Goal: Book appointment/travel/reservation: Book appointment/travel/reservation

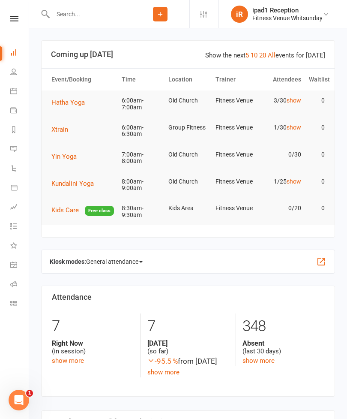
click at [60, 129] on span "Xtrain" at bounding box center [59, 130] width 17 height 8
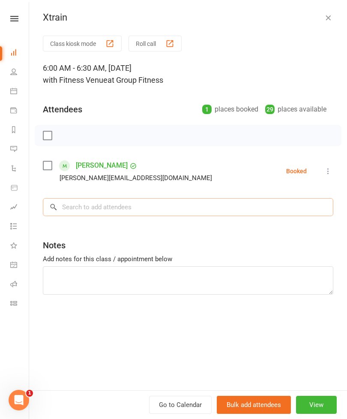
click at [72, 207] on input "search" at bounding box center [188, 207] width 290 height 18
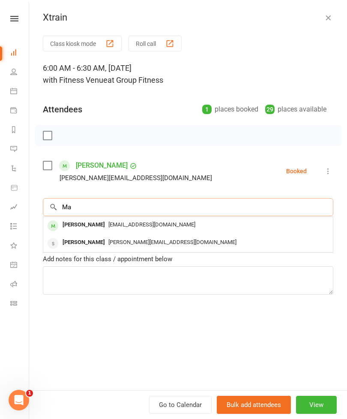
type input "M"
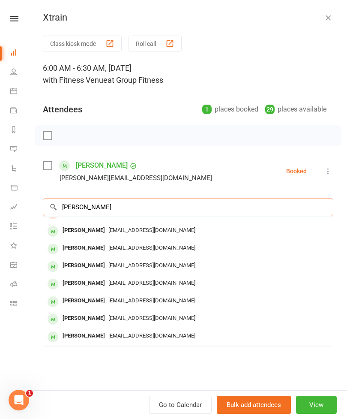
scroll to position [12, 0]
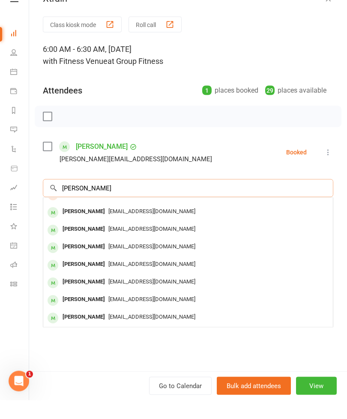
type input "[PERSON_NAME]"
click at [104, 277] on div "[PERSON_NAME]" at bounding box center [83, 283] width 49 height 12
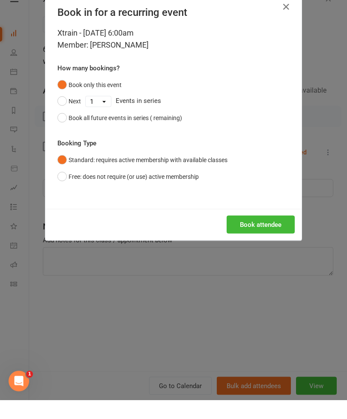
scroll to position [19, 0]
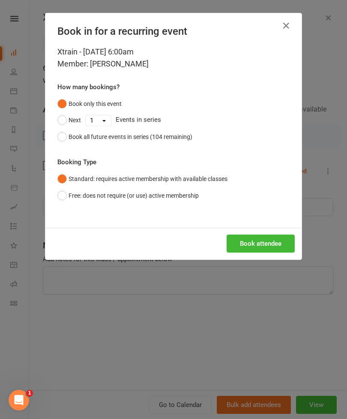
click at [271, 240] on button "Book attendee" at bounding box center [261, 243] width 68 height 18
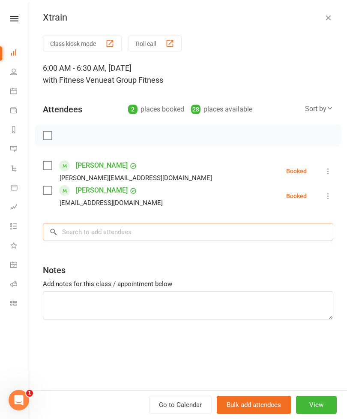
click at [108, 227] on input "search" at bounding box center [188, 232] width 290 height 18
click at [96, 236] on input "search" at bounding box center [188, 232] width 290 height 18
click at [126, 229] on input "search" at bounding box center [188, 232] width 290 height 18
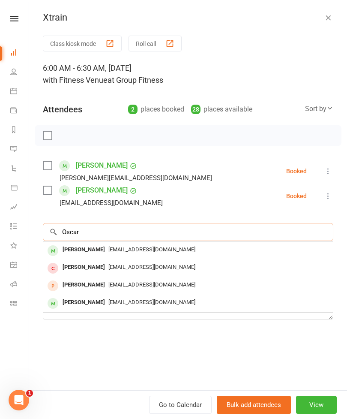
scroll to position [0, 0]
type input "Oscar"
click at [122, 246] on span "[EMAIL_ADDRESS][DOMAIN_NAME]" at bounding box center [151, 249] width 87 height 6
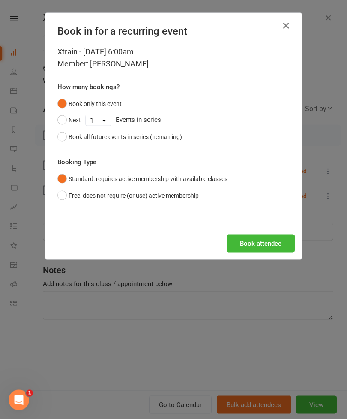
scroll to position [19, 0]
click at [266, 241] on button "Book attendee" at bounding box center [261, 243] width 68 height 18
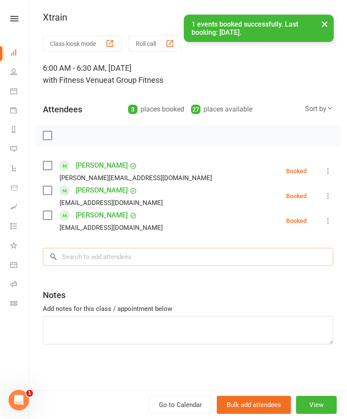
click at [114, 254] on input "search" at bounding box center [188, 257] width 290 height 18
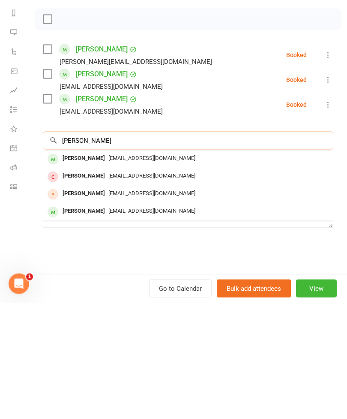
scroll to position [19, 0]
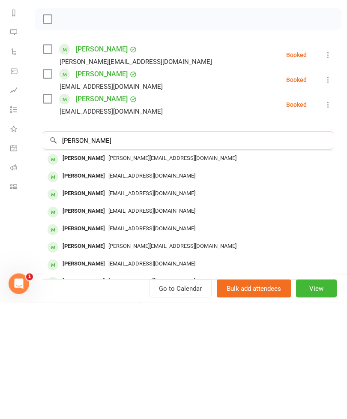
type input "[PERSON_NAME]"
click at [88, 268] on div "[PERSON_NAME]" at bounding box center [83, 274] width 49 height 12
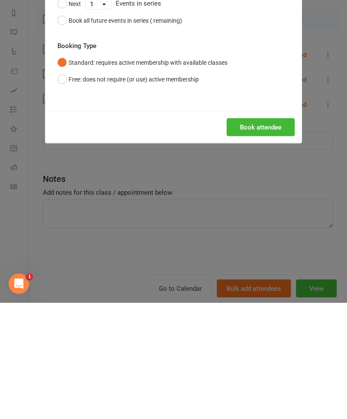
scroll to position [135, 0]
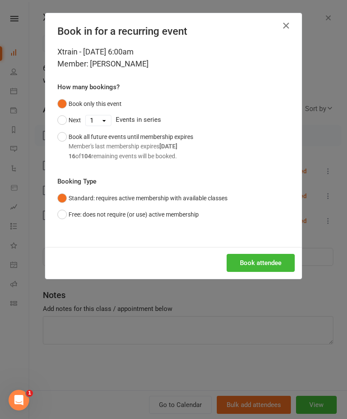
click at [266, 262] on button "Book attendee" at bounding box center [261, 263] width 68 height 18
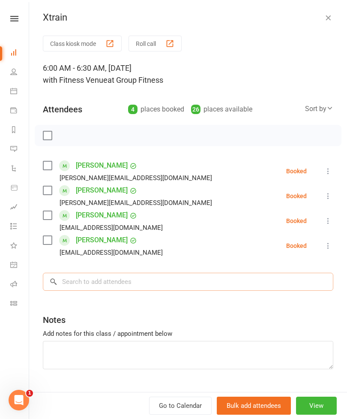
click at [90, 280] on input "search" at bounding box center [188, 281] width 290 height 18
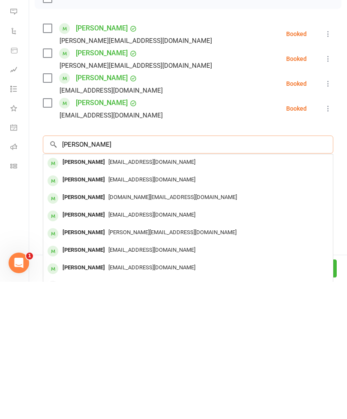
type input "[PERSON_NAME]"
click at [99, 293] on div "[PERSON_NAME]" at bounding box center [83, 299] width 49 height 12
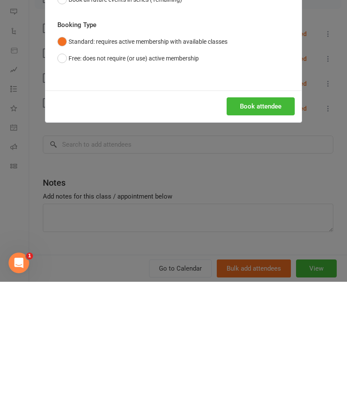
scroll to position [276, 0]
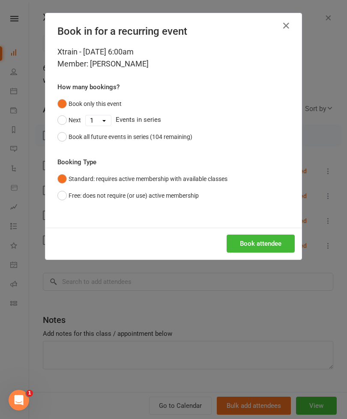
click at [260, 239] on button "Book attendee" at bounding box center [261, 243] width 68 height 18
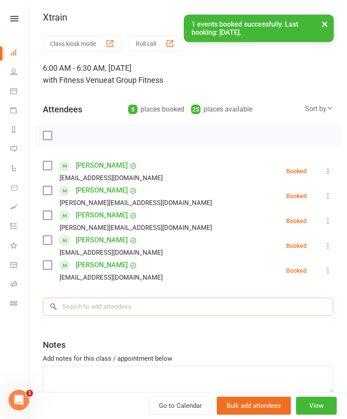
click at [191, 307] on input "search" at bounding box center [188, 306] width 290 height 18
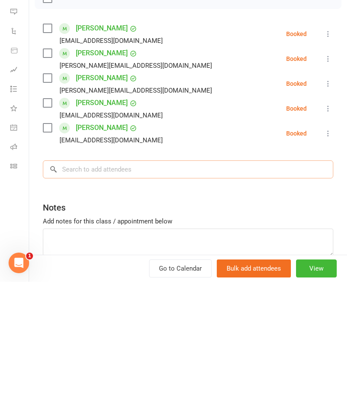
scroll to position [305, 0]
click at [159, 297] on input "search" at bounding box center [188, 306] width 290 height 18
click at [116, 297] on input "search" at bounding box center [188, 306] width 290 height 18
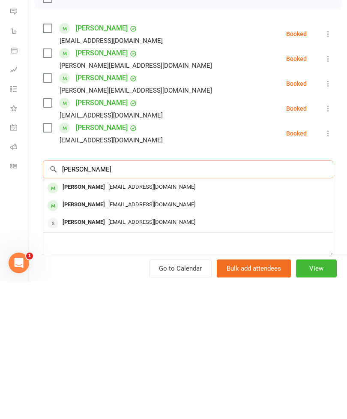
type input "[PERSON_NAME]"
click at [94, 318] on div "[PERSON_NAME]" at bounding box center [83, 324] width 49 height 12
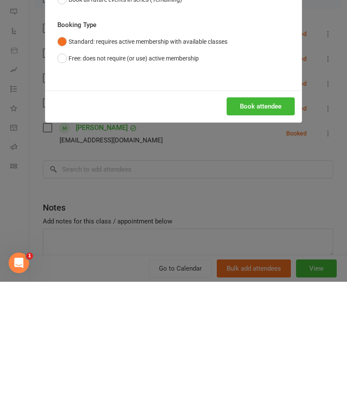
scroll to position [442, 0]
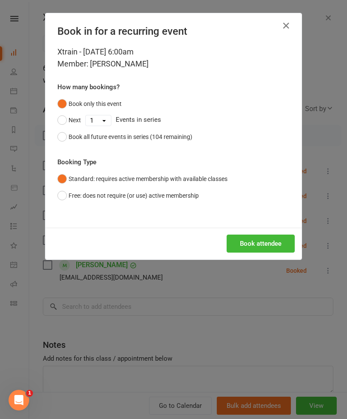
click at [248, 246] on button "Book attendee" at bounding box center [261, 243] width 68 height 18
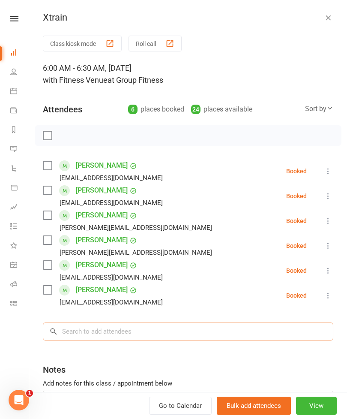
click at [115, 331] on input "search" at bounding box center [188, 331] width 290 height 18
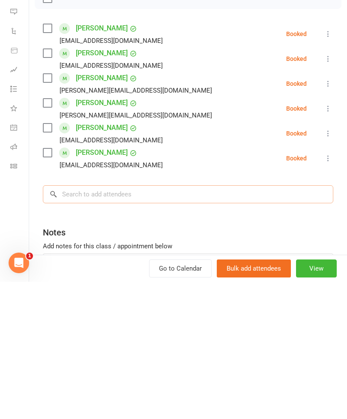
click at [139, 322] on input "search" at bounding box center [188, 331] width 290 height 18
click at [144, 322] on input "search" at bounding box center [188, 331] width 290 height 18
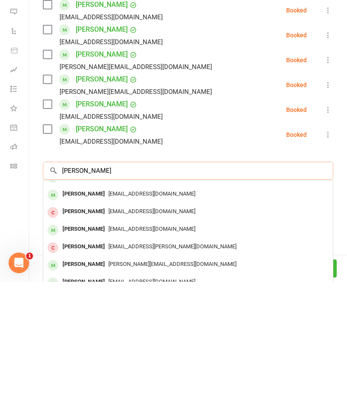
scroll to position [26, 0]
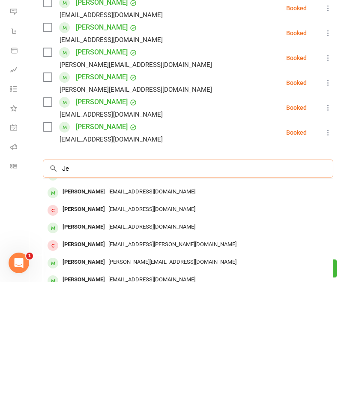
type input "J"
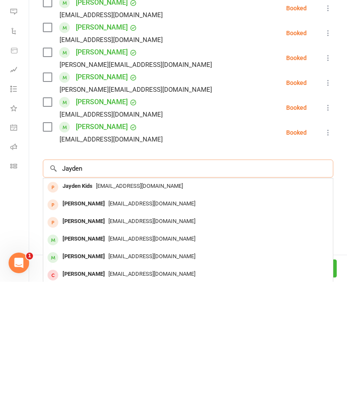
type input "Jayden"
click at [138, 372] on span "[EMAIL_ADDRESS][DOMAIN_NAME]" at bounding box center [151, 375] width 87 height 6
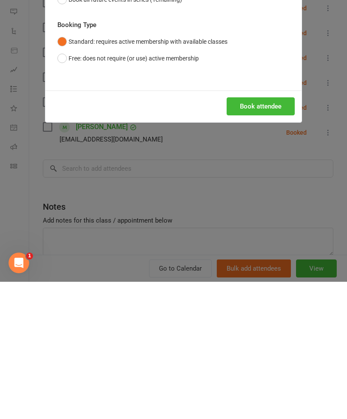
scroll to position [633, 0]
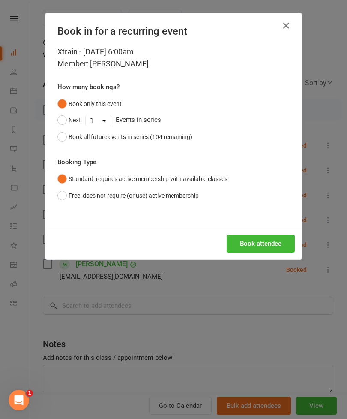
click at [266, 238] on button "Book attendee" at bounding box center [261, 243] width 68 height 18
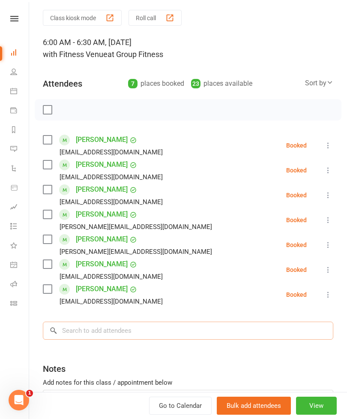
click at [140, 328] on input "search" at bounding box center [188, 330] width 290 height 18
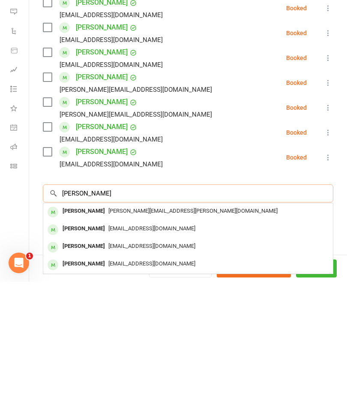
type input "[PERSON_NAME]"
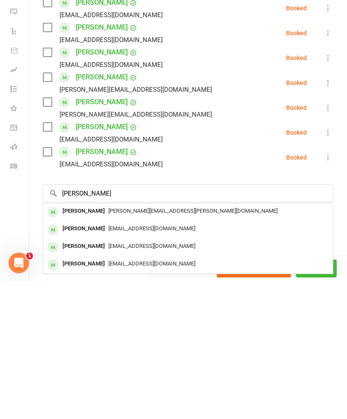
click at [108, 344] on span "[PERSON_NAME][EMAIL_ADDRESS][PERSON_NAME][DOMAIN_NAME]" at bounding box center [192, 347] width 169 height 6
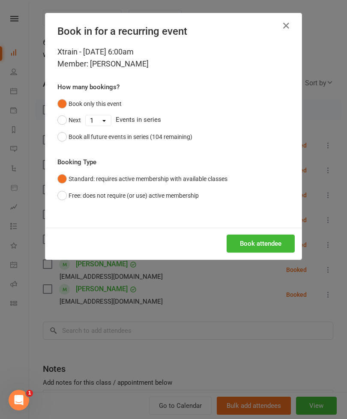
click at [264, 242] on button "Book attendee" at bounding box center [261, 243] width 68 height 18
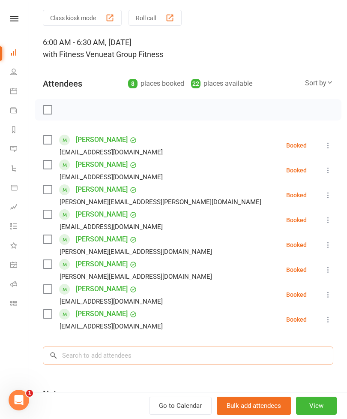
click at [99, 352] on input "search" at bounding box center [188, 355] width 290 height 18
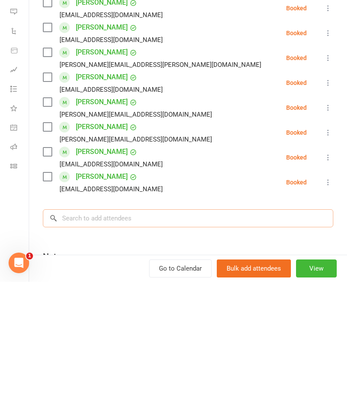
click at [96, 346] on input "search" at bounding box center [188, 355] width 290 height 18
type input "Ear"
click at [93, 367] on div "Earng Poraha" at bounding box center [79, 373] width 40 height 12
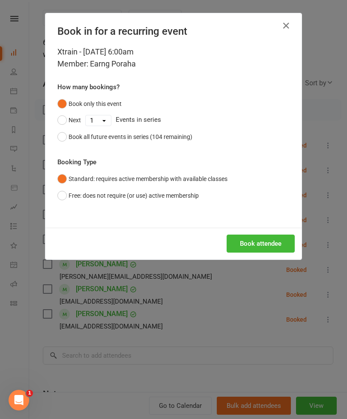
click at [261, 241] on button "Book attendee" at bounding box center [261, 243] width 68 height 18
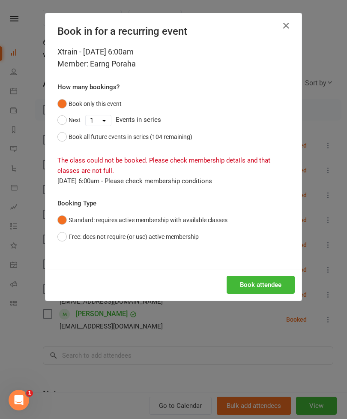
click at [265, 280] on button "Book attendee" at bounding box center [261, 284] width 68 height 18
click at [293, 28] on button "button" at bounding box center [286, 26] width 14 height 14
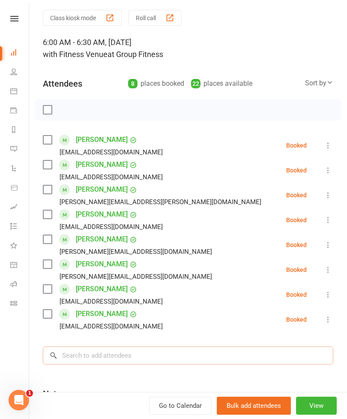
click at [127, 358] on input "search" at bounding box center [188, 355] width 290 height 18
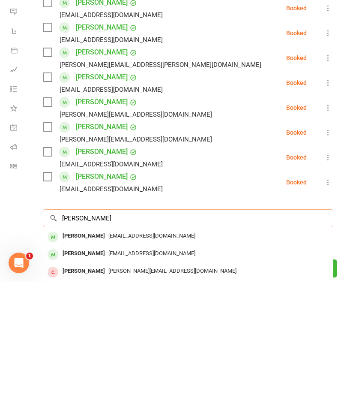
type input "[PERSON_NAME]"
click at [88, 367] on div "[PERSON_NAME]" at bounding box center [83, 373] width 49 height 12
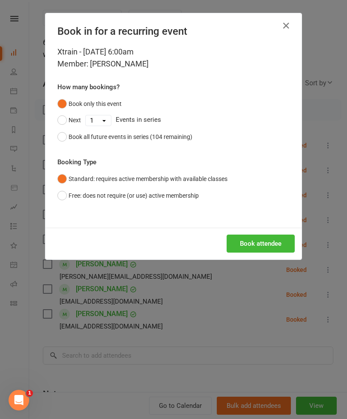
click at [267, 243] on button "Book attendee" at bounding box center [261, 243] width 68 height 18
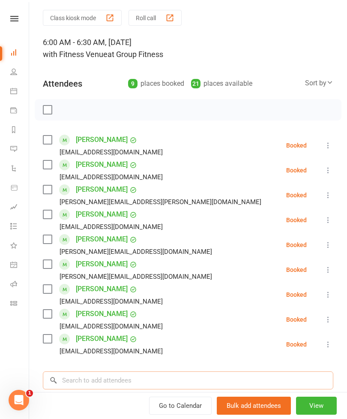
click at [108, 383] on input "search" at bounding box center [188, 380] width 290 height 18
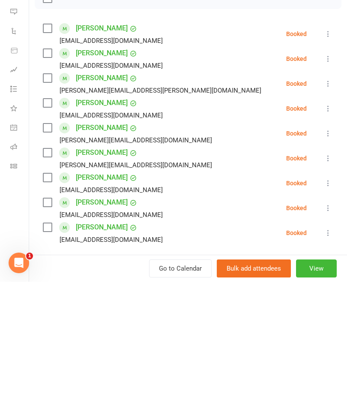
scroll to position [0, 0]
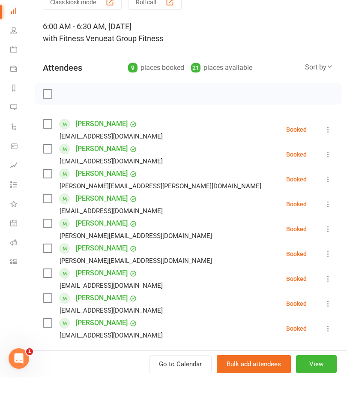
click at [48, 131] on label at bounding box center [47, 135] width 9 height 9
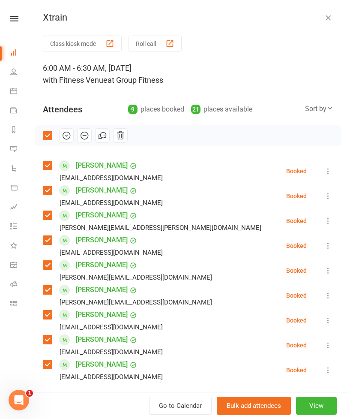
click at [62, 138] on icon "button" at bounding box center [66, 135] width 9 height 9
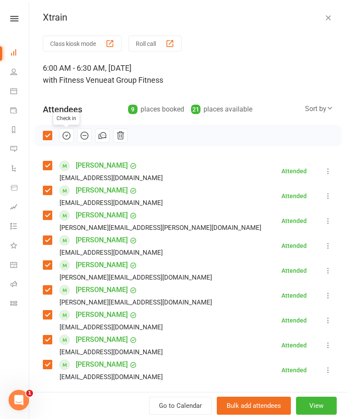
click at [271, 72] on div "6:00 AM - 6:30 AM, [DATE] with Fitness Venue at Group Fitness" at bounding box center [188, 74] width 290 height 24
click at [17, 18] on icon at bounding box center [14, 19] width 8 height 6
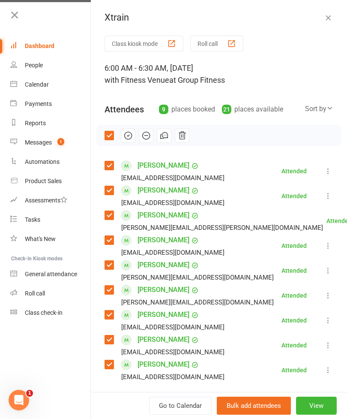
click at [33, 84] on div "Calendar" at bounding box center [37, 84] width 24 height 7
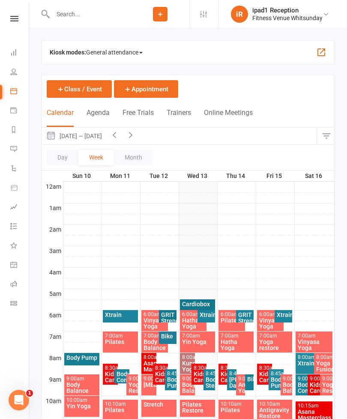
click at [119, 134] on icon "button" at bounding box center [114, 134] width 9 height 9
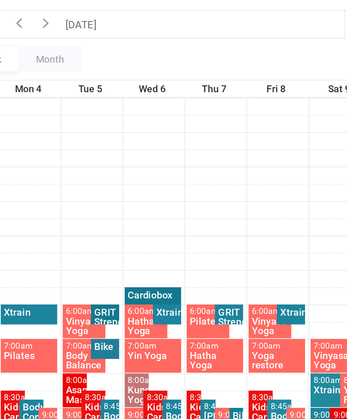
click at [199, 311] on div "Xtrain" at bounding box center [206, 314] width 14 height 6
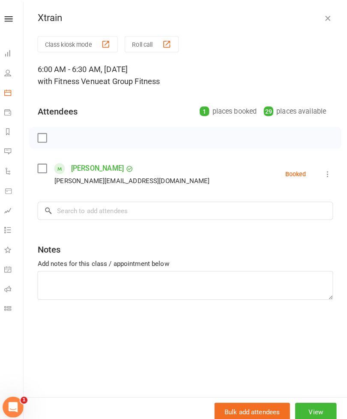
scroll to position [19, 0]
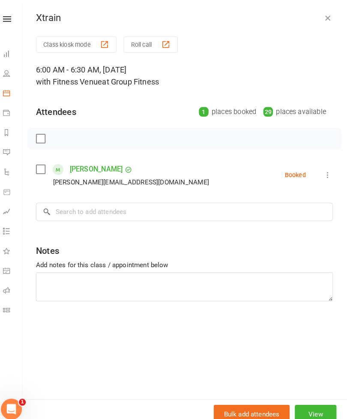
click at [14, 16] on link at bounding box center [14, 19] width 30 height 6
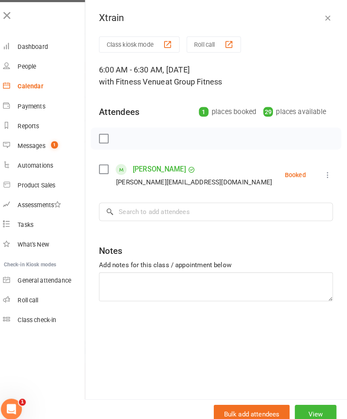
click at [10, 12] on icon at bounding box center [15, 15] width 12 height 12
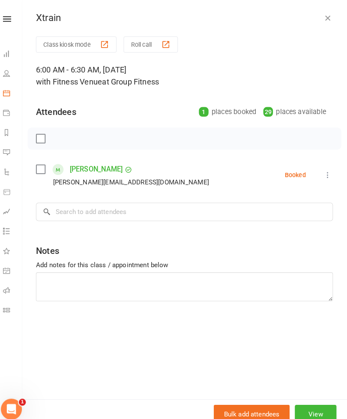
click at [11, 18] on link at bounding box center [14, 19] width 30 height 6
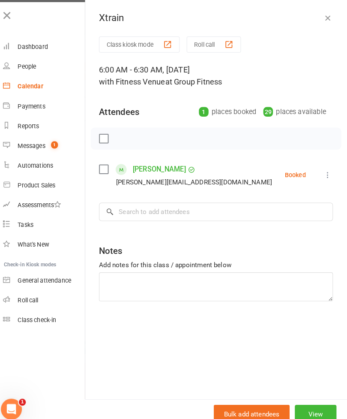
click at [9, 13] on icon at bounding box center [15, 15] width 12 height 12
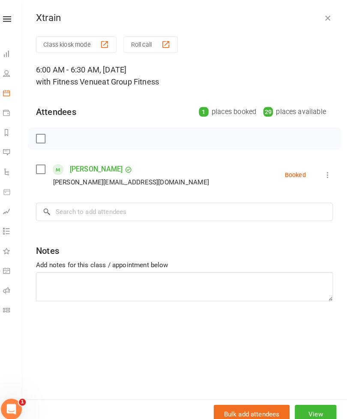
click at [10, 17] on icon at bounding box center [14, 19] width 8 height 6
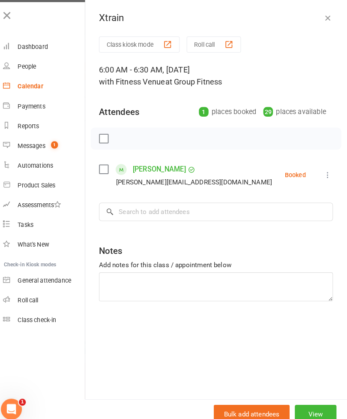
click at [324, 13] on icon "button" at bounding box center [328, 17] width 9 height 9
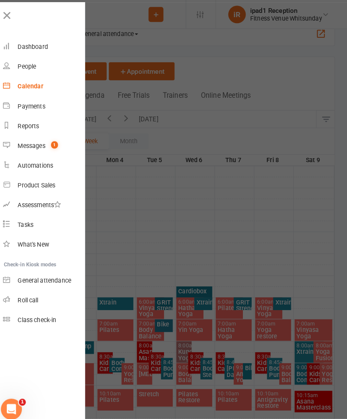
click at [9, 13] on icon at bounding box center [15, 15] width 12 height 12
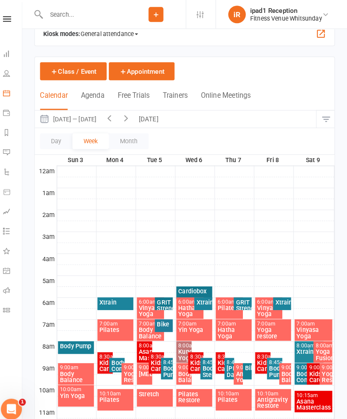
click at [276, 295] on div "Xtrain" at bounding box center [283, 295] width 14 height 6
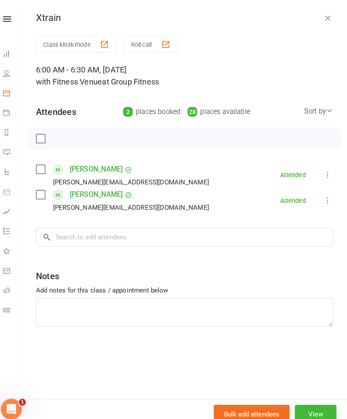
click at [324, 20] on icon "button" at bounding box center [328, 17] width 9 height 9
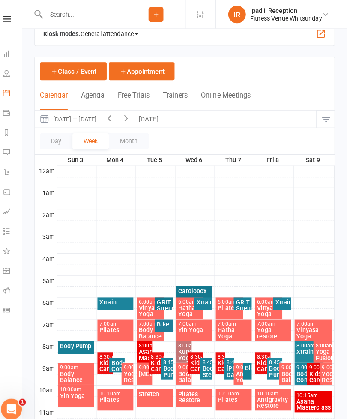
click at [110, 117] on icon "button" at bounding box center [114, 115] width 9 height 9
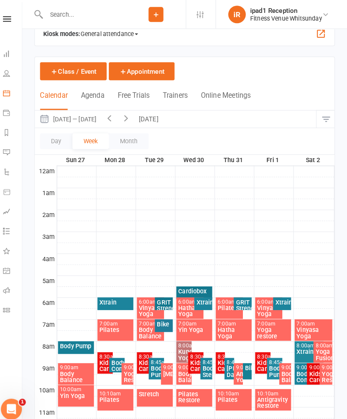
scroll to position [27, 0]
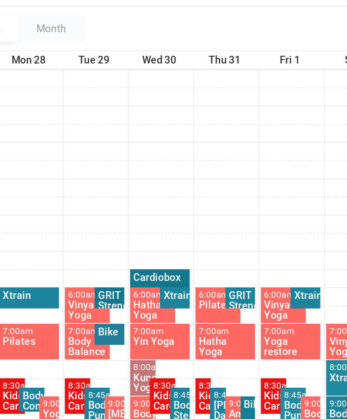
click at [199, 285] on div "Xtrain" at bounding box center [206, 288] width 14 height 6
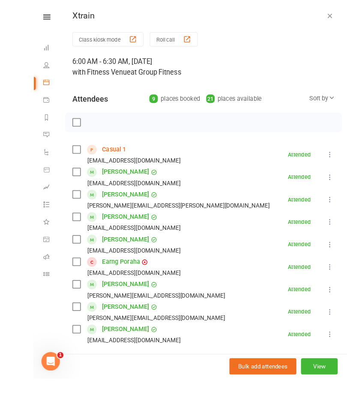
scroll to position [37, 0]
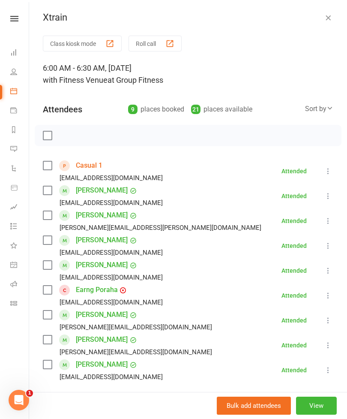
click at [18, 20] on link at bounding box center [14, 19] width 30 height 6
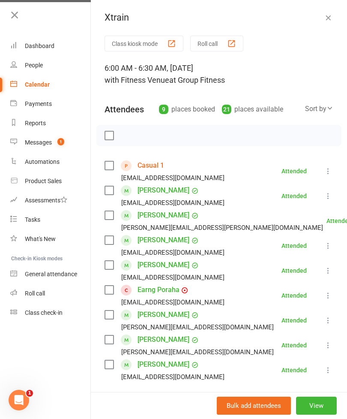
click at [18, 17] on icon at bounding box center [15, 15] width 12 height 12
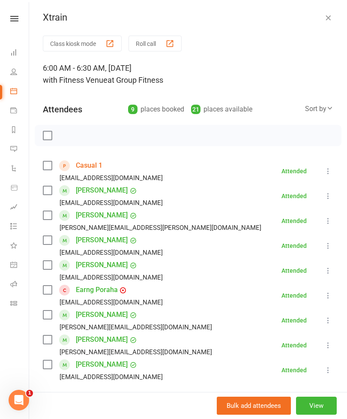
click at [341, 13] on div "Xtrain" at bounding box center [188, 17] width 318 height 11
click at [330, 17] on icon "button" at bounding box center [328, 17] width 9 height 9
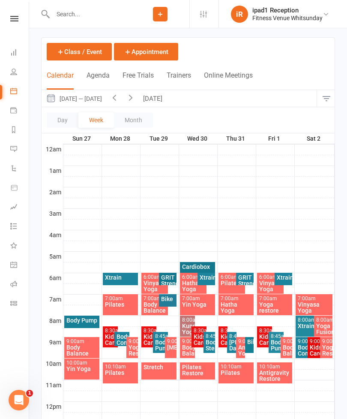
click at [135, 100] on icon "button" at bounding box center [130, 97] width 9 height 9
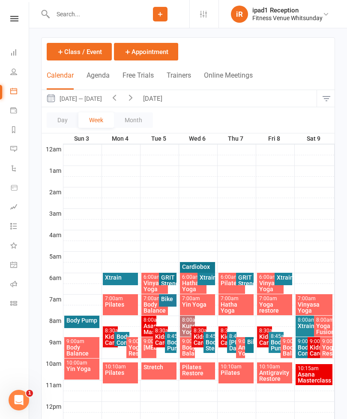
click at [154, 101] on button "[DATE]" at bounding box center [154, 98] width 30 height 17
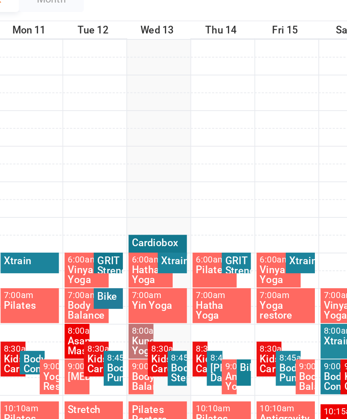
click at [199, 259] on div "Xtrain" at bounding box center [206, 262] width 14 height 6
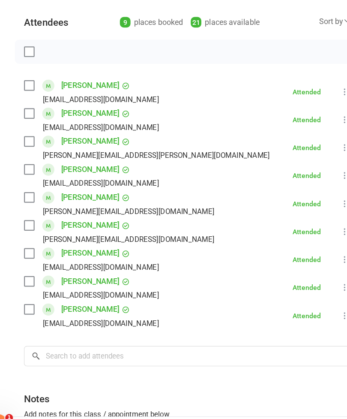
scroll to position [69, 0]
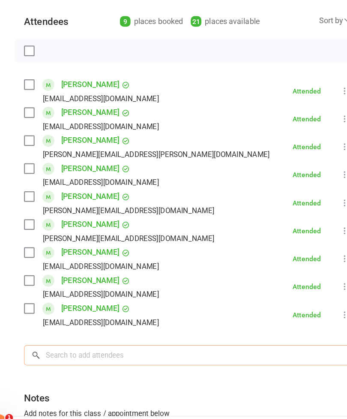
click at [90, 328] on input "search" at bounding box center [188, 337] width 290 height 18
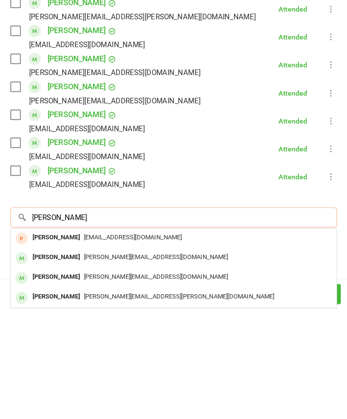
type input "[PERSON_NAME]"
click at [59, 384] on div "[PERSON_NAME]" at bounding box center [83, 390] width 49 height 12
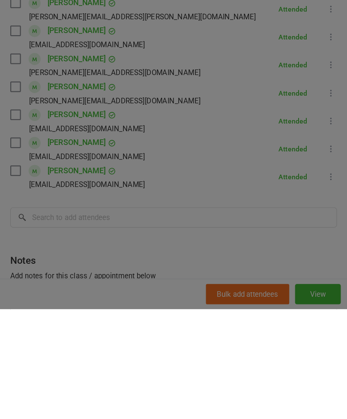
scroll to position [233, 0]
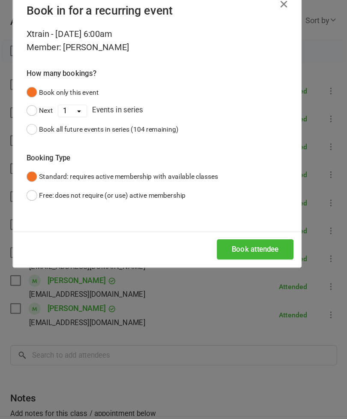
click at [237, 234] on button "Book attendee" at bounding box center [261, 243] width 68 height 18
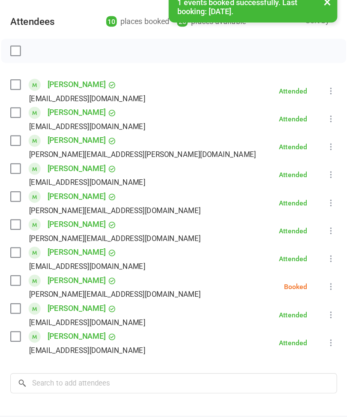
click at [324, 272] on icon at bounding box center [328, 276] width 9 height 9
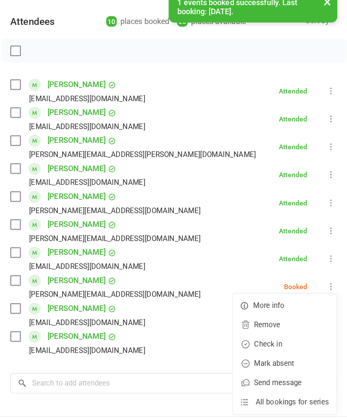
click at [245, 319] on link "Check in" at bounding box center [287, 327] width 92 height 17
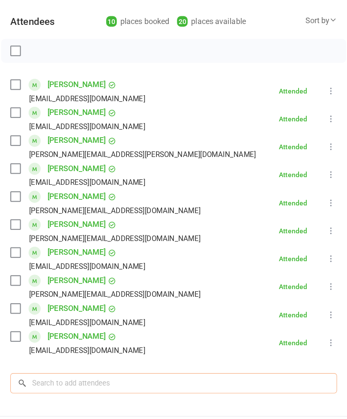
click at [44, 353] on input "search" at bounding box center [188, 362] width 290 height 18
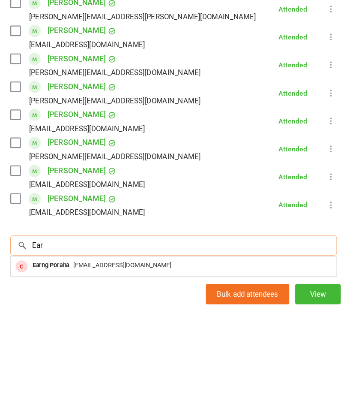
type input "Ear"
click at [59, 374] on div "Earng Poraha" at bounding box center [79, 380] width 40 height 12
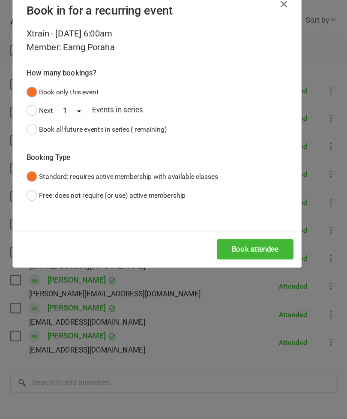
scroll to position [309, 0]
click at [229, 234] on button "Book attendee" at bounding box center [261, 243] width 68 height 18
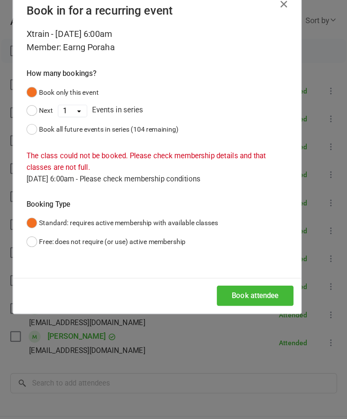
click at [57, 228] on button "Free: does not require (or use) active membership" at bounding box center [127, 236] width 141 height 16
click at [230, 275] on button "Book attendee" at bounding box center [261, 284] width 68 height 18
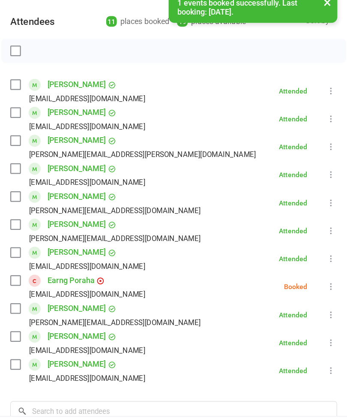
click at [324, 272] on icon at bounding box center [328, 276] width 9 height 9
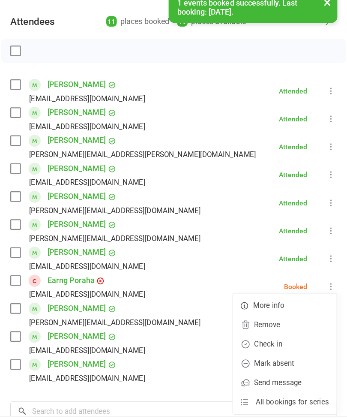
click at [242, 319] on link "Check in" at bounding box center [287, 327] width 92 height 17
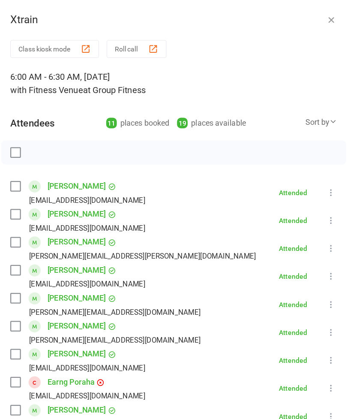
scroll to position [268, 0]
click at [324, 15] on icon "button" at bounding box center [328, 17] width 9 height 9
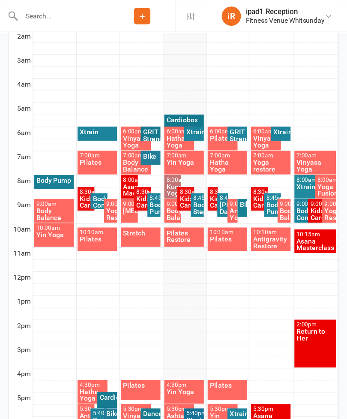
scroll to position [197, 0]
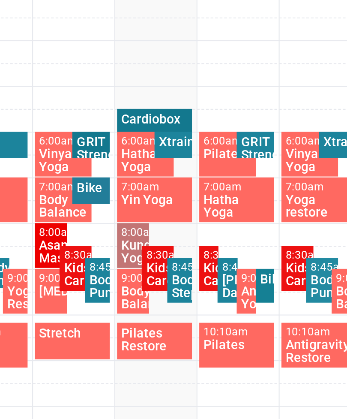
click at [182, 104] on div "Cardiobox" at bounding box center [198, 107] width 32 height 6
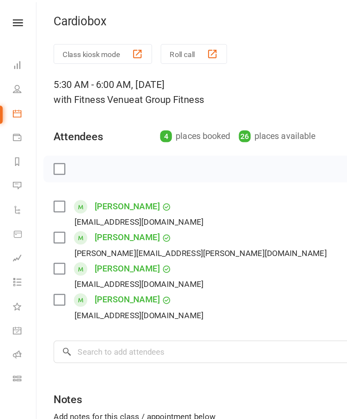
scroll to position [0, 0]
click at [13, 18] on icon at bounding box center [14, 19] width 8 height 6
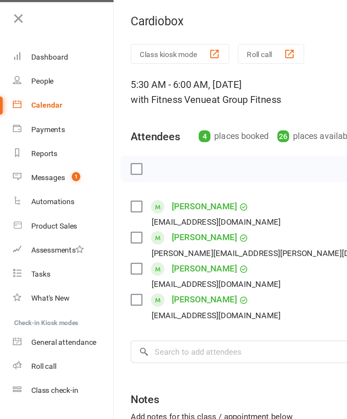
click at [15, 17] on icon at bounding box center [15, 15] width 12 height 12
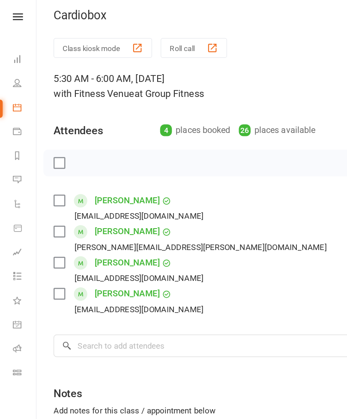
click at [18, 85] on link "Calendar" at bounding box center [19, 91] width 19 height 19
click at [14, 88] on icon at bounding box center [13, 90] width 7 height 7
click at [18, 16] on icon at bounding box center [14, 19] width 8 height 6
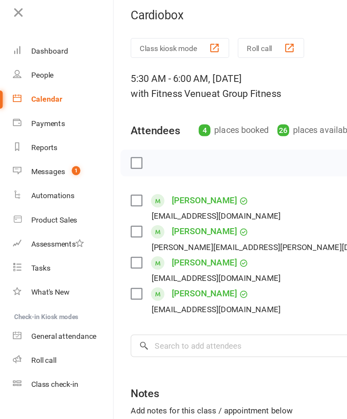
click at [39, 82] on div "Calendar" at bounding box center [37, 84] width 25 height 7
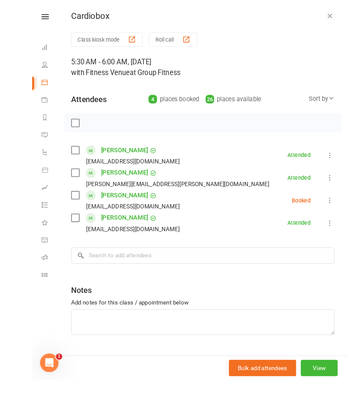
scroll to position [109, 0]
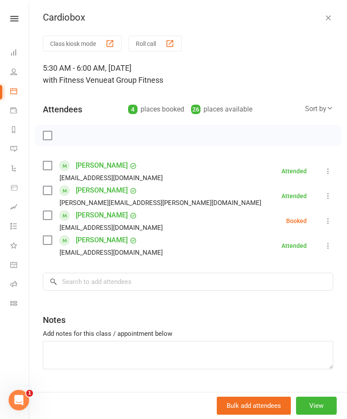
click at [332, 16] on button "button" at bounding box center [328, 17] width 10 height 10
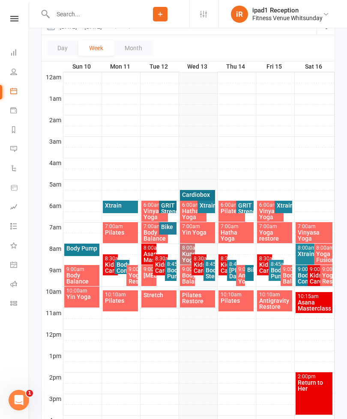
scroll to position [123, 0]
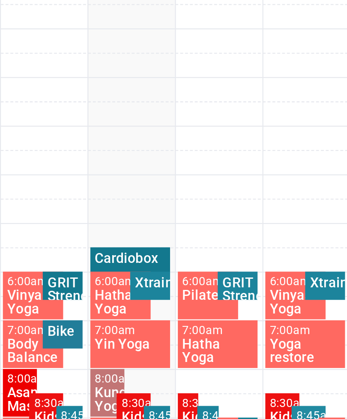
click at [199, 189] on div "Xtrain" at bounding box center [206, 192] width 14 height 6
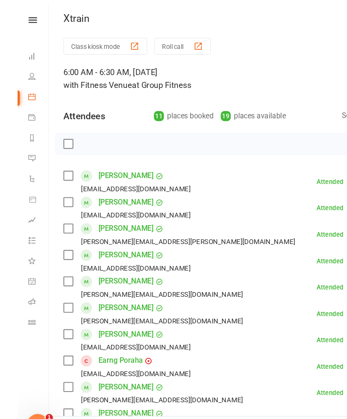
scroll to position [96, 0]
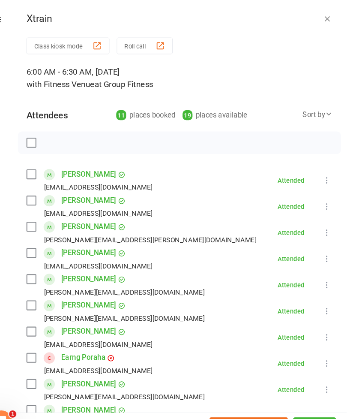
click at [324, 19] on icon "button" at bounding box center [328, 17] width 9 height 9
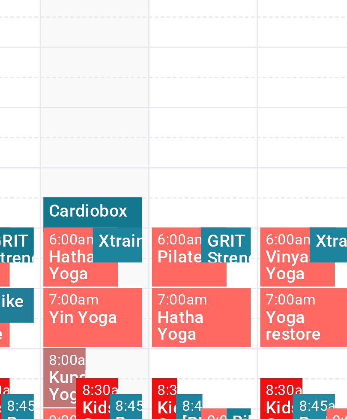
click at [182, 205] on div "Cardiobox" at bounding box center [198, 208] width 32 height 6
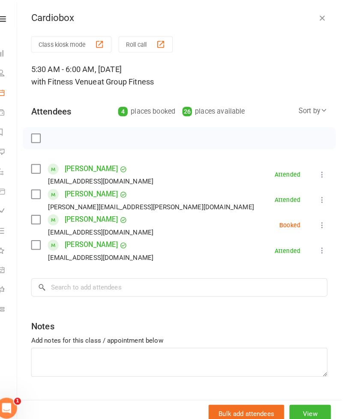
scroll to position [74, 0]
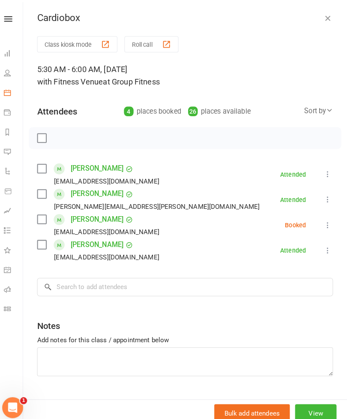
click at [326, 170] on icon at bounding box center [328, 171] width 9 height 9
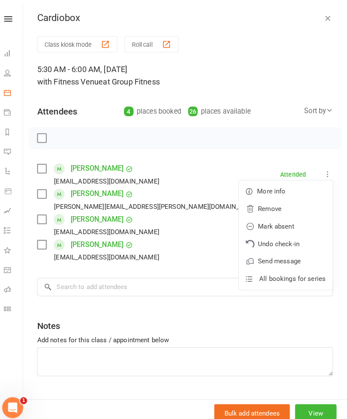
click at [269, 206] on link "Remove" at bounding box center [287, 204] width 92 height 17
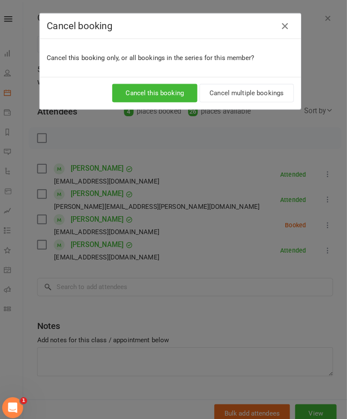
click at [156, 92] on button "Cancel this booking" at bounding box center [159, 91] width 84 height 18
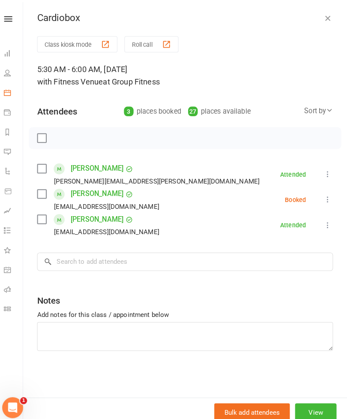
click at [325, 167] on icon at bounding box center [328, 171] width 9 height 9
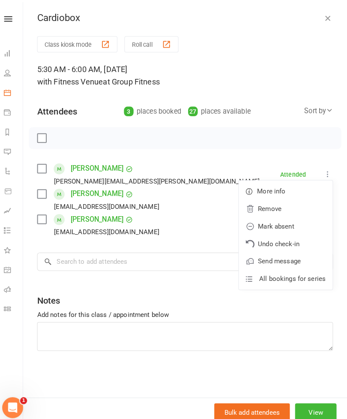
click at [275, 204] on link "Remove" at bounding box center [287, 204] width 92 height 17
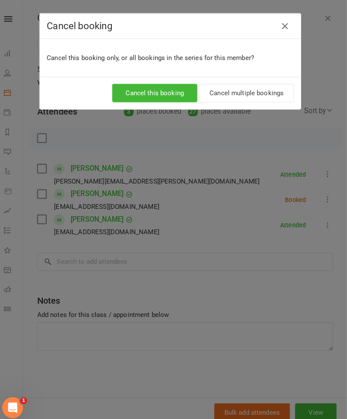
click at [155, 90] on button "Cancel this booking" at bounding box center [159, 91] width 84 height 18
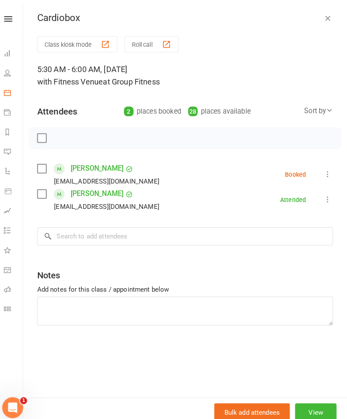
click at [324, 200] on icon at bounding box center [328, 196] width 9 height 9
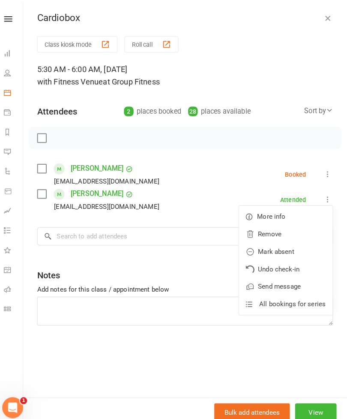
click at [272, 229] on link "Remove" at bounding box center [287, 229] width 92 height 17
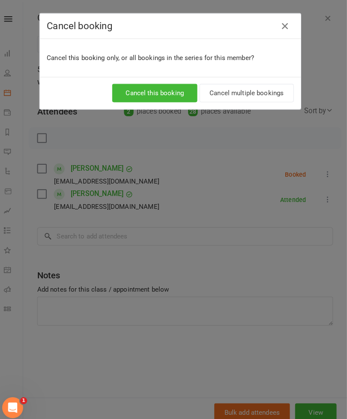
click at [164, 90] on button "Cancel this booking" at bounding box center [159, 91] width 84 height 18
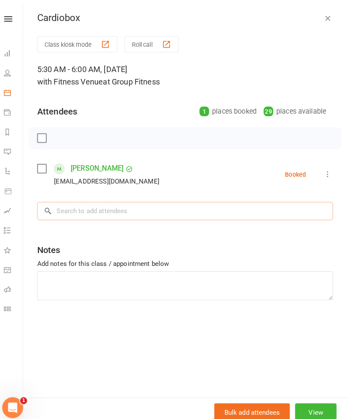
click at [82, 206] on input "search" at bounding box center [188, 207] width 290 height 18
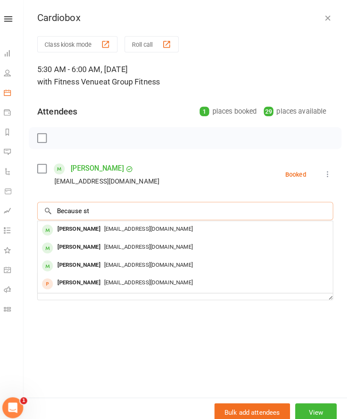
type input "Because st"
click at [72, 224] on div "[PERSON_NAME]" at bounding box center [83, 224] width 49 height 12
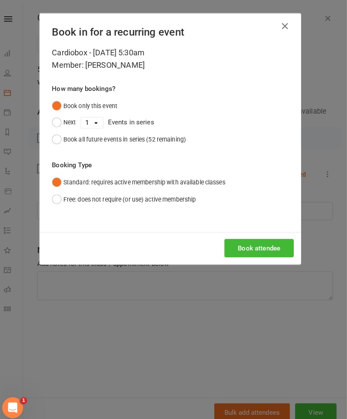
click at [247, 248] on button "Book attendee" at bounding box center [261, 243] width 68 height 18
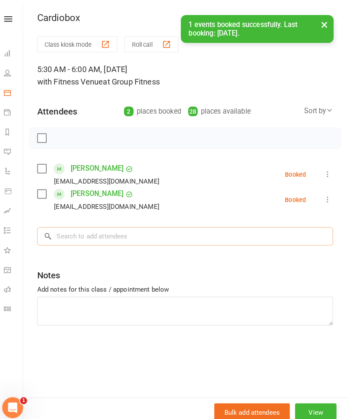
click at [89, 240] on input "search" at bounding box center [188, 232] width 290 height 18
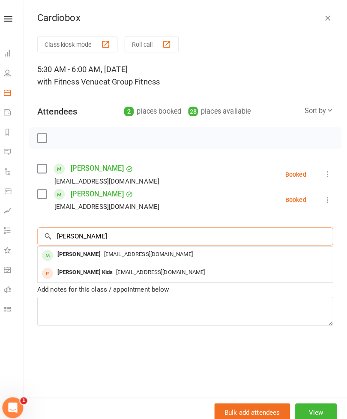
type input "[PERSON_NAME]"
click at [108, 248] on span "[EMAIL_ADDRESS][DOMAIN_NAME]" at bounding box center [151, 249] width 87 height 6
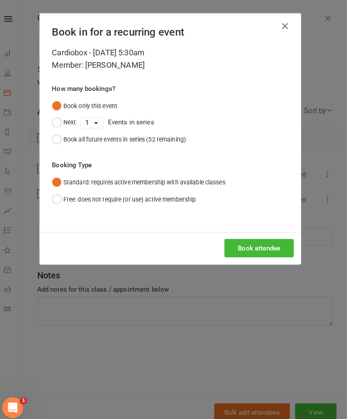
click at [265, 241] on button "Book attendee" at bounding box center [261, 243] width 68 height 18
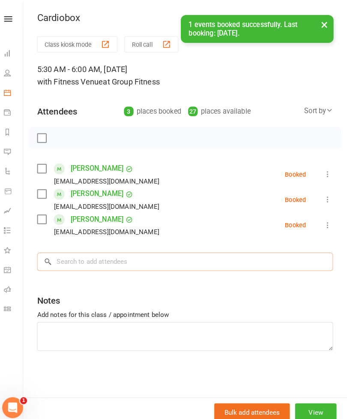
click at [90, 258] on input "search" at bounding box center [188, 257] width 290 height 18
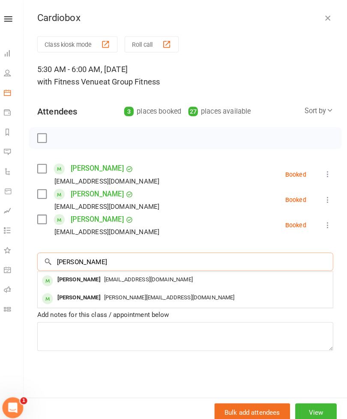
type input "[PERSON_NAME]"
click at [90, 275] on div "[PERSON_NAME]" at bounding box center [83, 274] width 49 height 12
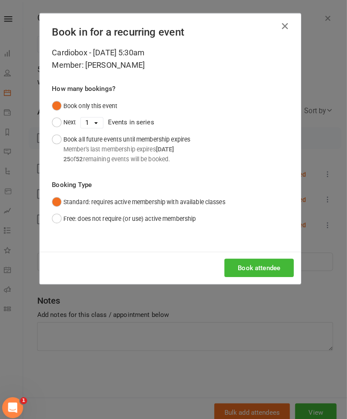
click at [263, 258] on button "Book attendee" at bounding box center [261, 263] width 68 height 18
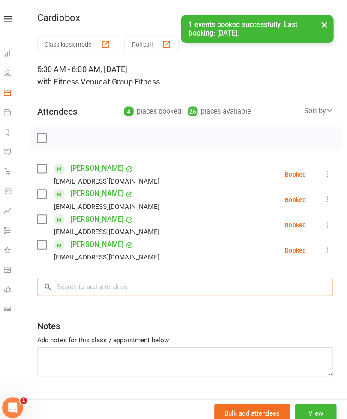
click at [87, 281] on input "search" at bounding box center [188, 281] width 290 height 18
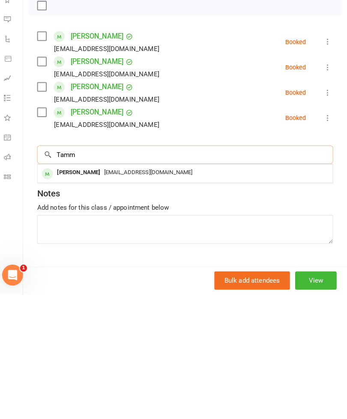
type input "Tamm"
click at [108, 296] on span "[EMAIL_ADDRESS][DOMAIN_NAME]" at bounding box center [151, 299] width 87 height 6
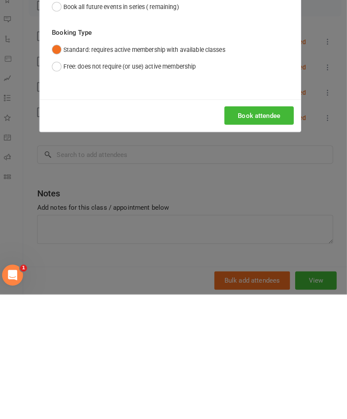
scroll to position [204, 0]
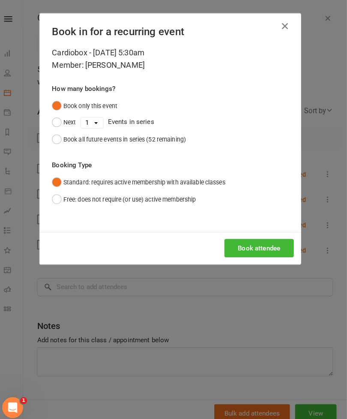
click at [257, 241] on button "Book attendee" at bounding box center [261, 243] width 68 height 18
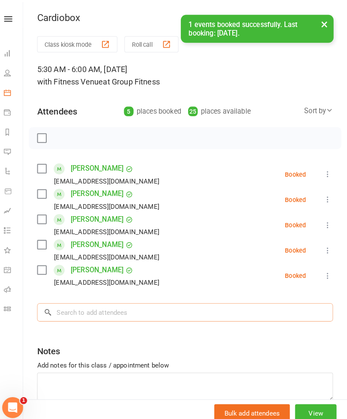
click at [89, 306] on input "search" at bounding box center [188, 306] width 290 height 18
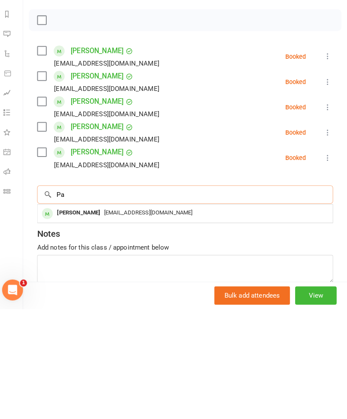
scroll to position [243, 0]
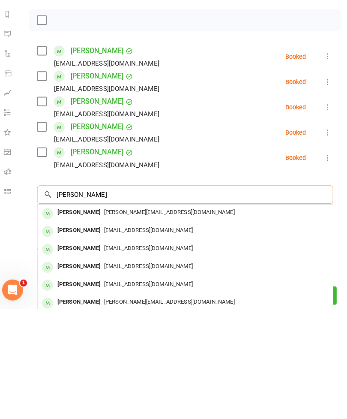
type input "[PERSON_NAME]"
click at [108, 320] on span "[PERSON_NAME][EMAIL_ADDRESS][DOMAIN_NAME]" at bounding box center [172, 323] width 128 height 6
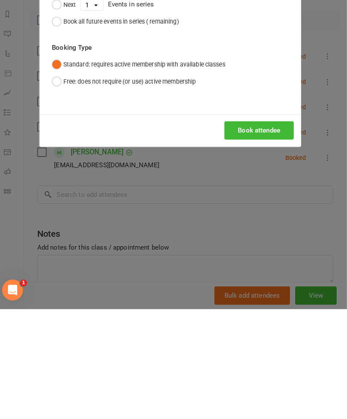
scroll to position [290, 0]
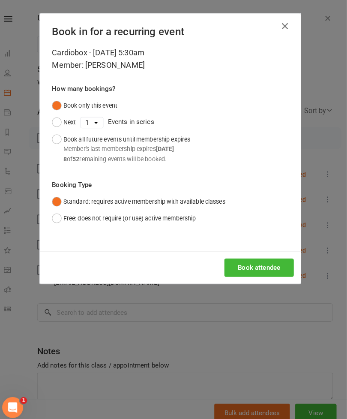
click at [263, 263] on button "Book attendee" at bounding box center [261, 263] width 68 height 18
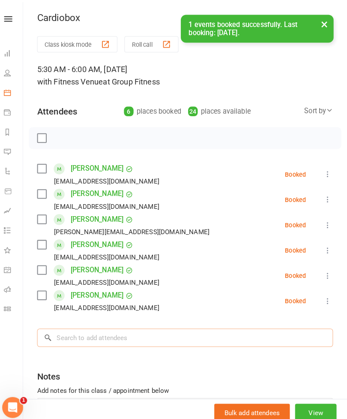
click at [99, 329] on input "search" at bounding box center [188, 331] width 290 height 18
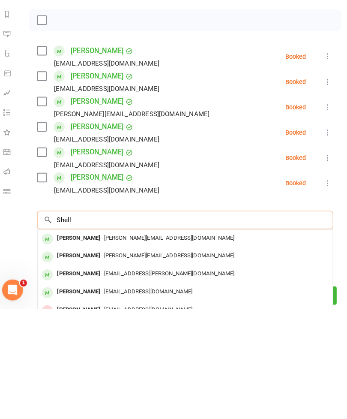
scroll to position [308, 0]
type input "Shell"
click at [93, 360] on div "[PERSON_NAME]" at bounding box center [83, 366] width 49 height 12
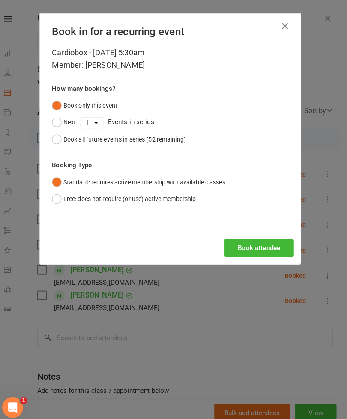
click at [257, 241] on button "Book attendee" at bounding box center [261, 243] width 68 height 18
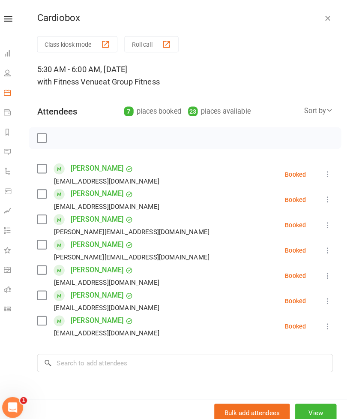
click at [43, 133] on label at bounding box center [47, 135] width 9 height 9
click at [63, 135] on icon "button" at bounding box center [66, 135] width 9 height 9
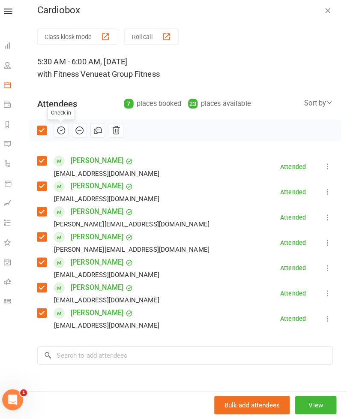
click at [275, 62] on div "5:30 AM - 6:00 AM, [DATE] with Fitness Venue at Group Fitness" at bounding box center [188, 74] width 290 height 24
click at [10, 16] on icon at bounding box center [14, 19] width 8 height 6
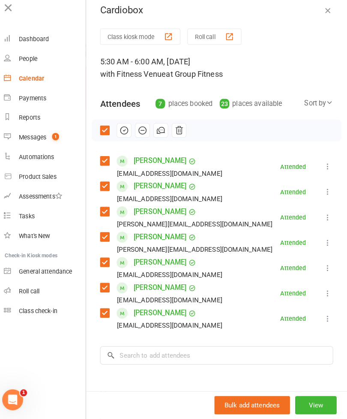
click at [9, 9] on icon at bounding box center [15, 15] width 12 height 12
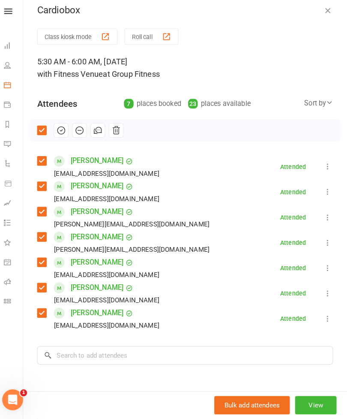
click at [323, 15] on button "button" at bounding box center [328, 17] width 10 height 10
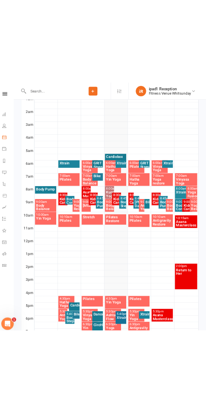
scroll to position [323, 1]
